Goal: Check status: Check status

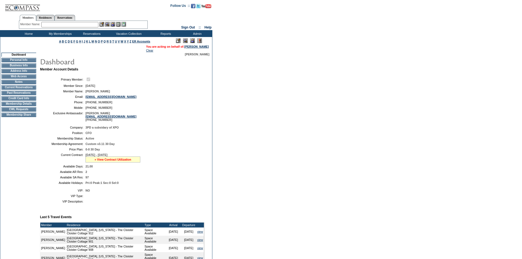
click at [98, 161] on link "» View Contract Utilization" at bounding box center [113, 159] width 37 height 3
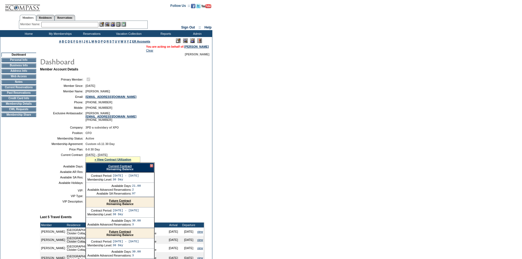
click at [111, 168] on link "Current Contract" at bounding box center [119, 165] width 23 height 3
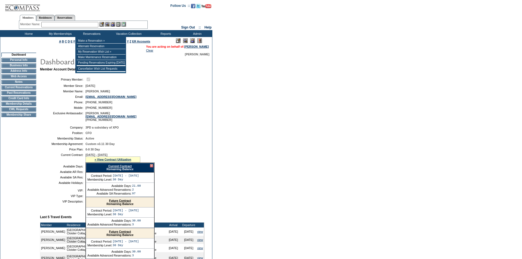
click at [91, 26] on input "text" at bounding box center [69, 24] width 57 height 5
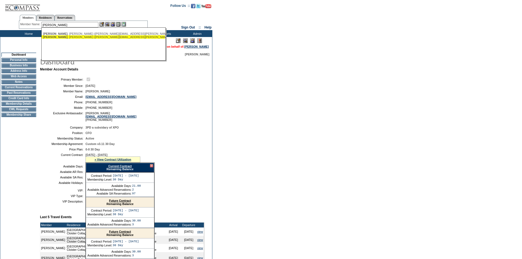
click at [63, 36] on div "[PERSON_NAME] ([PERSON_NAME][EMAIL_ADDRESS][PERSON_NAME][DOMAIN_NAME])" at bounding box center [103, 36] width 121 height 3
type input "[PERSON_NAME] ([PERSON_NAME][EMAIL_ADDRESS][PERSON_NAME][DOMAIN_NAME])"
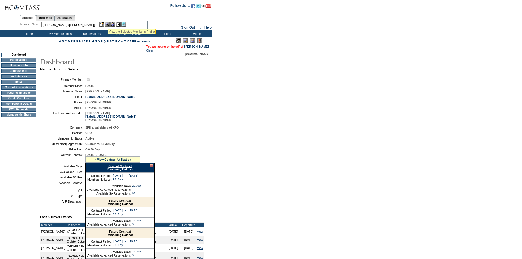
click at [108, 22] on img at bounding box center [107, 24] width 5 height 5
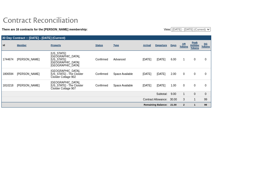
click at [169, 33] on td "There are 16 contracts for the [PERSON_NAME] membership: View: [DATE] - [DATE] …" at bounding box center [106, 67] width 210 height 81
click at [171, 30] on select "[DATE] - [DATE] [DATE] - [DATE] [DATE] - [DATE] [DATE] - [DATE] [DATE] - [DATE]…" at bounding box center [191, 29] width 40 height 4
select select "123731"
click at [171, 27] on select "[DATE] - [DATE] [DATE] - [DATE] [DATE] - [DATE] [DATE] - [DATE] [DATE] - [DATE]…" at bounding box center [191, 29] width 40 height 4
